Goal: Find specific page/section: Find specific page/section

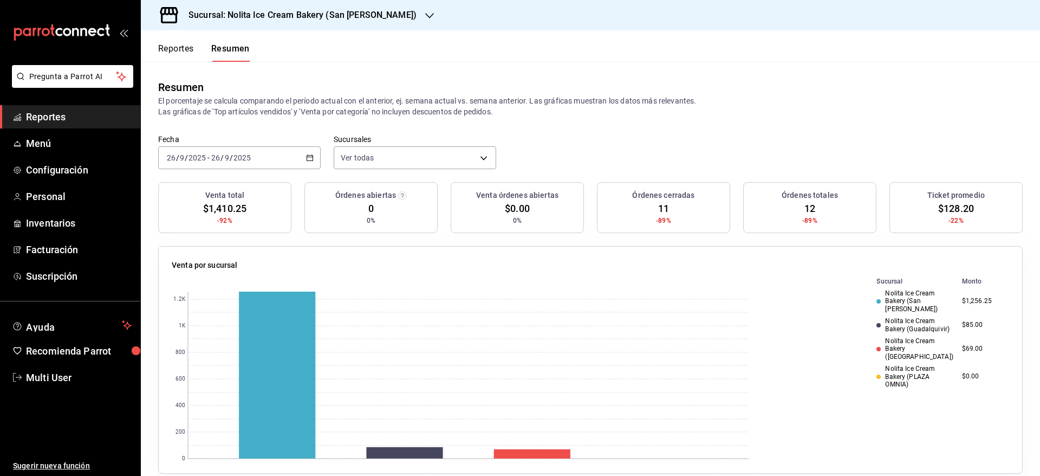
click at [177, 51] on button "Reportes" at bounding box center [176, 52] width 36 height 18
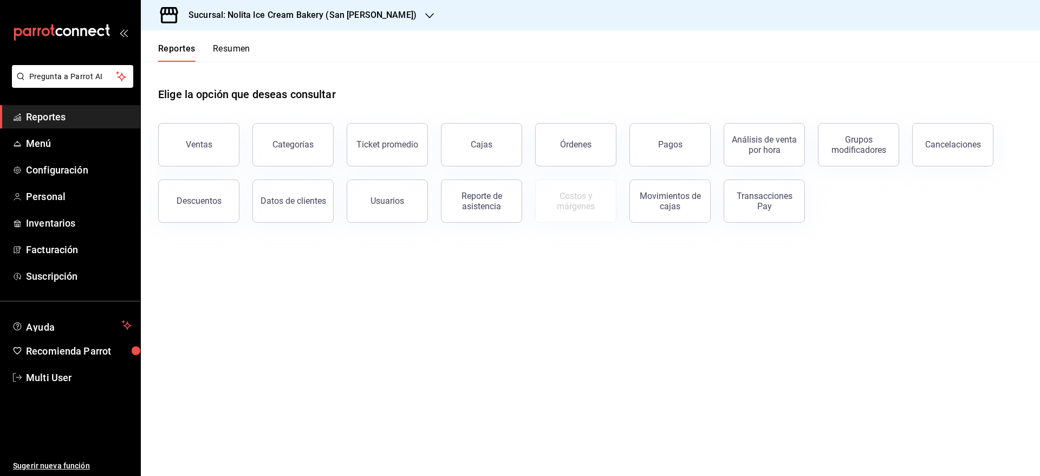
click at [239, 43] on button "Resumen" at bounding box center [231, 52] width 37 height 18
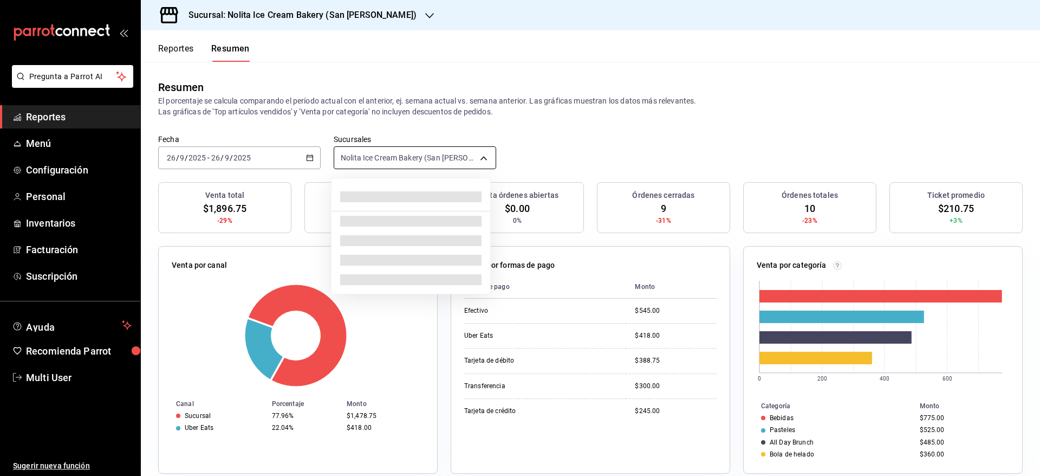
click at [386, 151] on body "Pregunta a Parrot AI Reportes Menú Configuración Personal Inventarios Facturaci…" at bounding box center [520, 238] width 1040 height 476
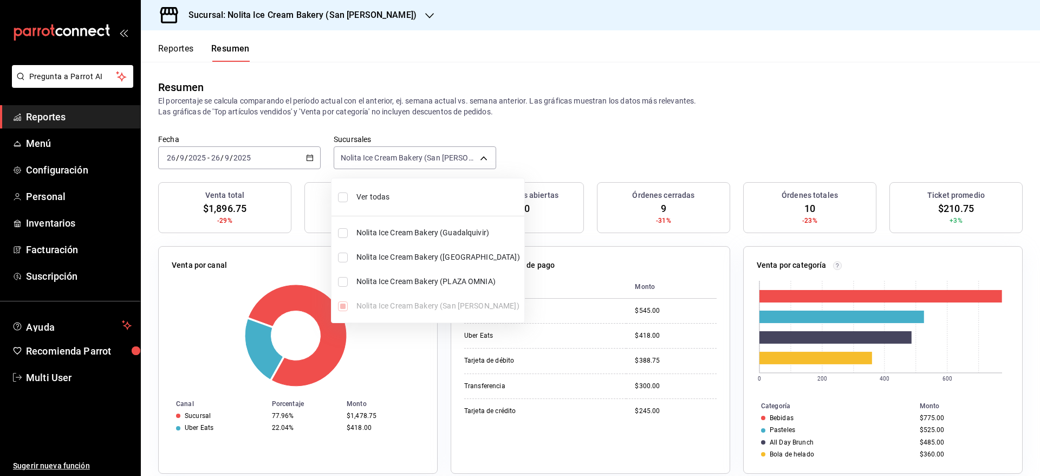
click at [384, 196] on span "Ver todas" at bounding box center [438, 196] width 164 height 11
type input "[object Object],[object Object],[object Object],[object Object]"
checkbox input "true"
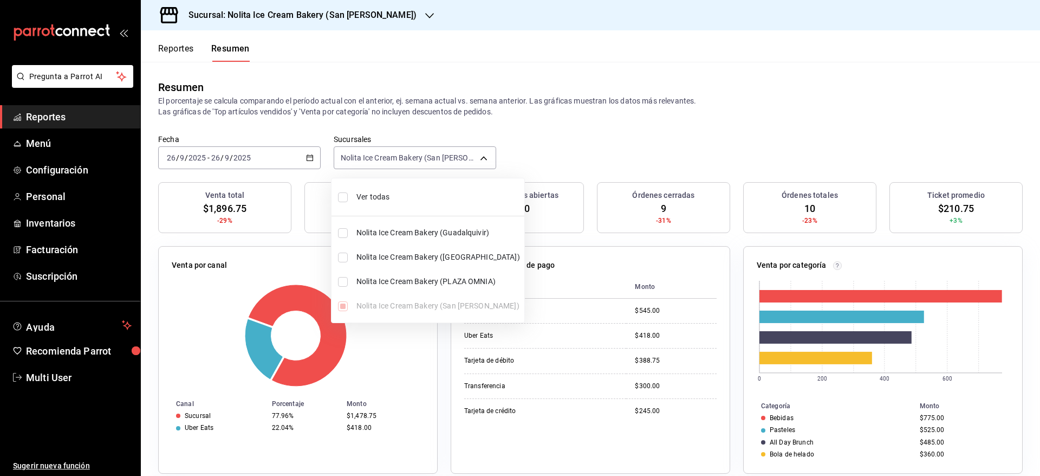
checkbox input "true"
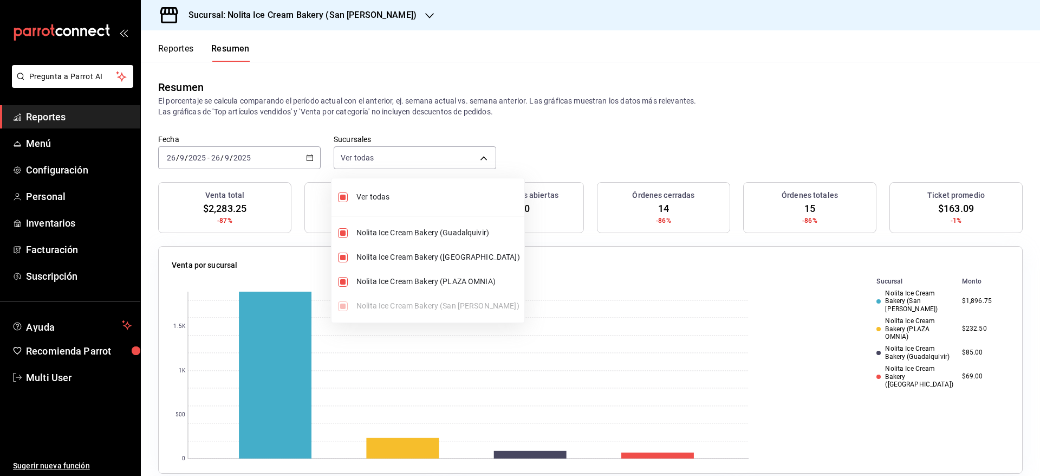
click at [568, 164] on div at bounding box center [520, 238] width 1040 height 476
